Goal: Download file/media

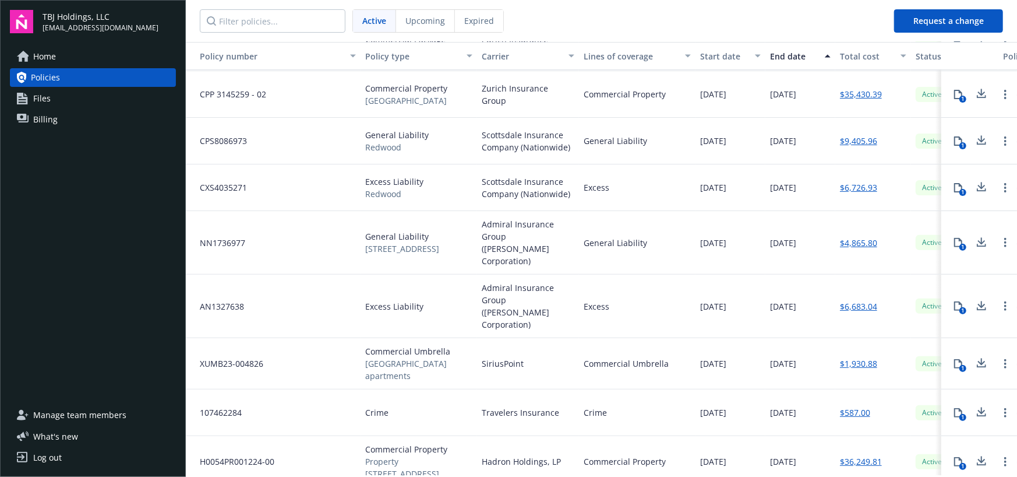
scroll to position [238, 0]
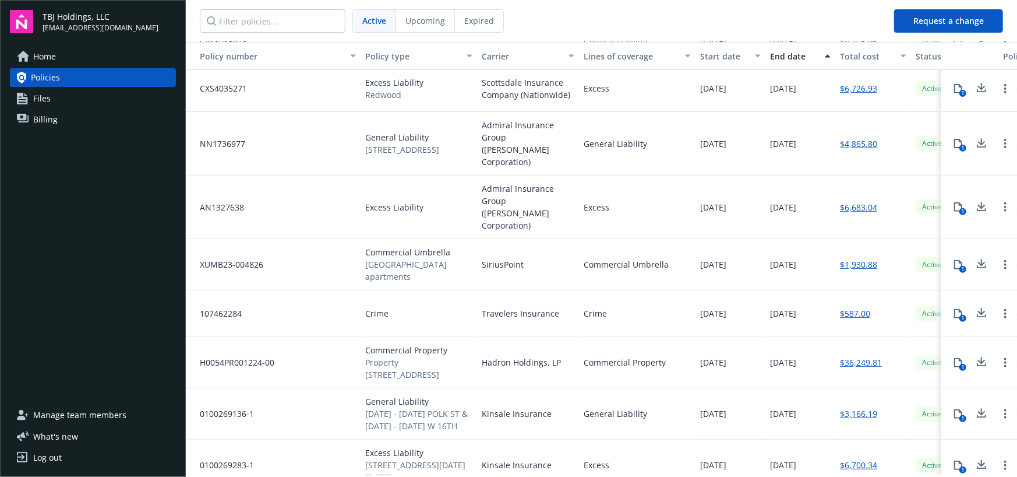
click at [975, 355] on icon at bounding box center [982, 362] width 14 height 15
